Goal: Task Accomplishment & Management: Manage account settings

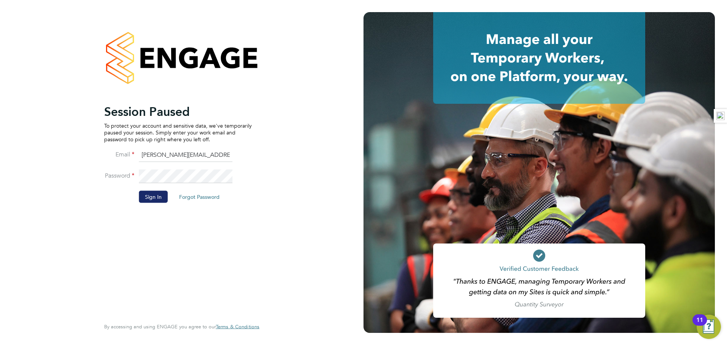
click at [159, 194] on button "Sign In" at bounding box center [153, 196] width 29 height 12
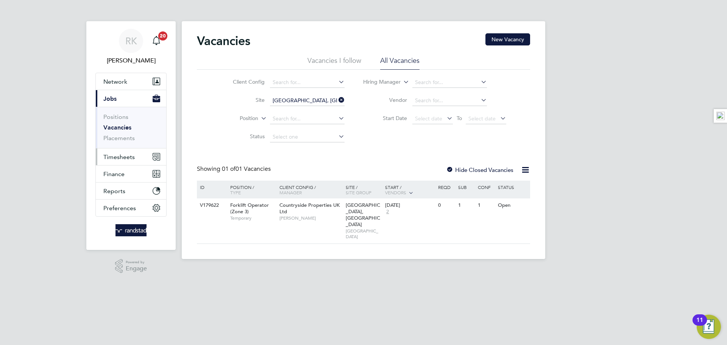
click at [134, 153] on button "Timesheets" at bounding box center [131, 156] width 70 height 17
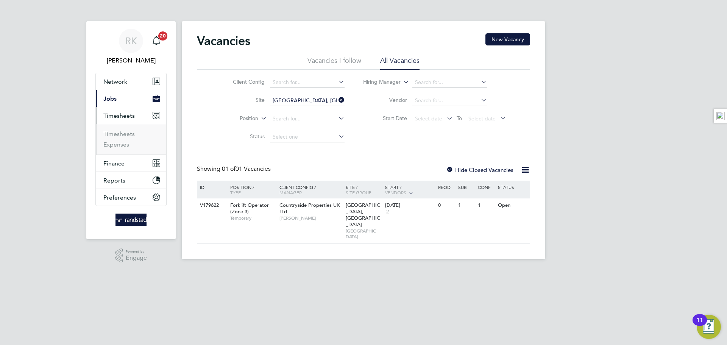
click at [118, 137] on li "Timesheets" at bounding box center [131, 135] width 57 height 11
click at [120, 134] on link "Timesheets" at bounding box center [118, 133] width 31 height 7
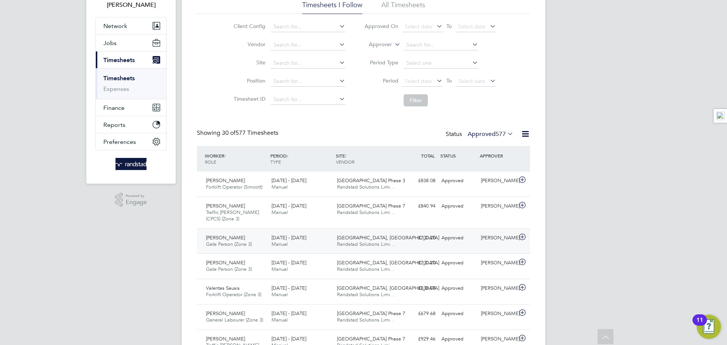
click at [482, 234] on div "[PERSON_NAME]" at bounding box center [497, 238] width 39 height 12
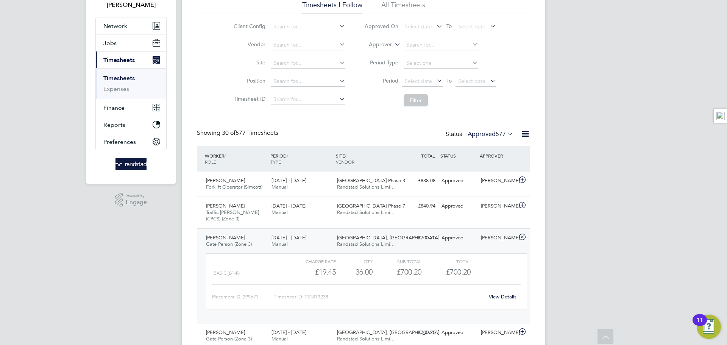
click at [503, 295] on link "View Details" at bounding box center [503, 296] width 28 height 6
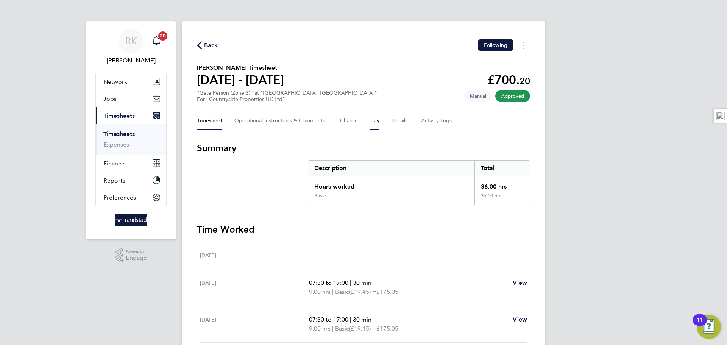
click at [372, 123] on button "Pay" at bounding box center [374, 121] width 9 height 18
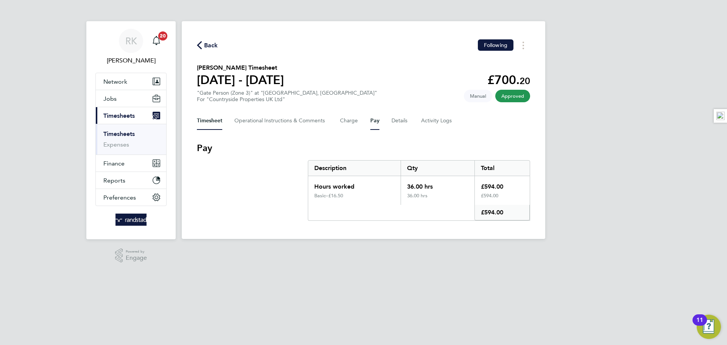
click at [207, 119] on button "Timesheet" at bounding box center [209, 121] width 25 height 18
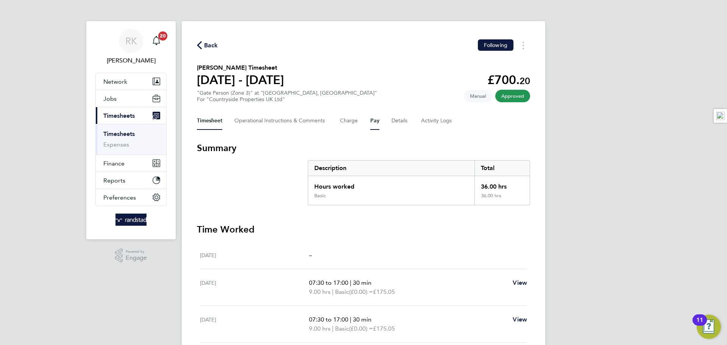
click at [374, 121] on button "Pay" at bounding box center [374, 121] width 9 height 18
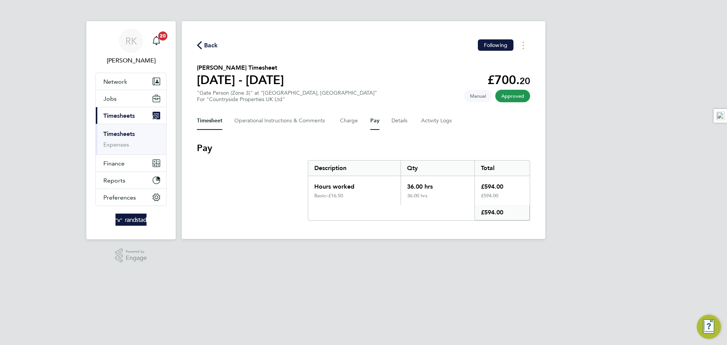
click at [205, 117] on button "Timesheet" at bounding box center [209, 121] width 25 height 18
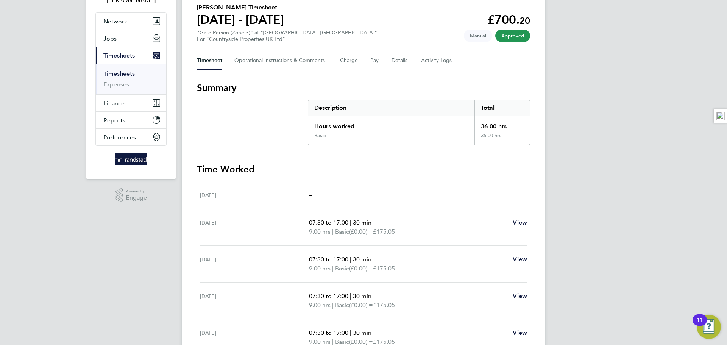
scroll to position [64, 0]
